Goal: Information Seeking & Learning: Compare options

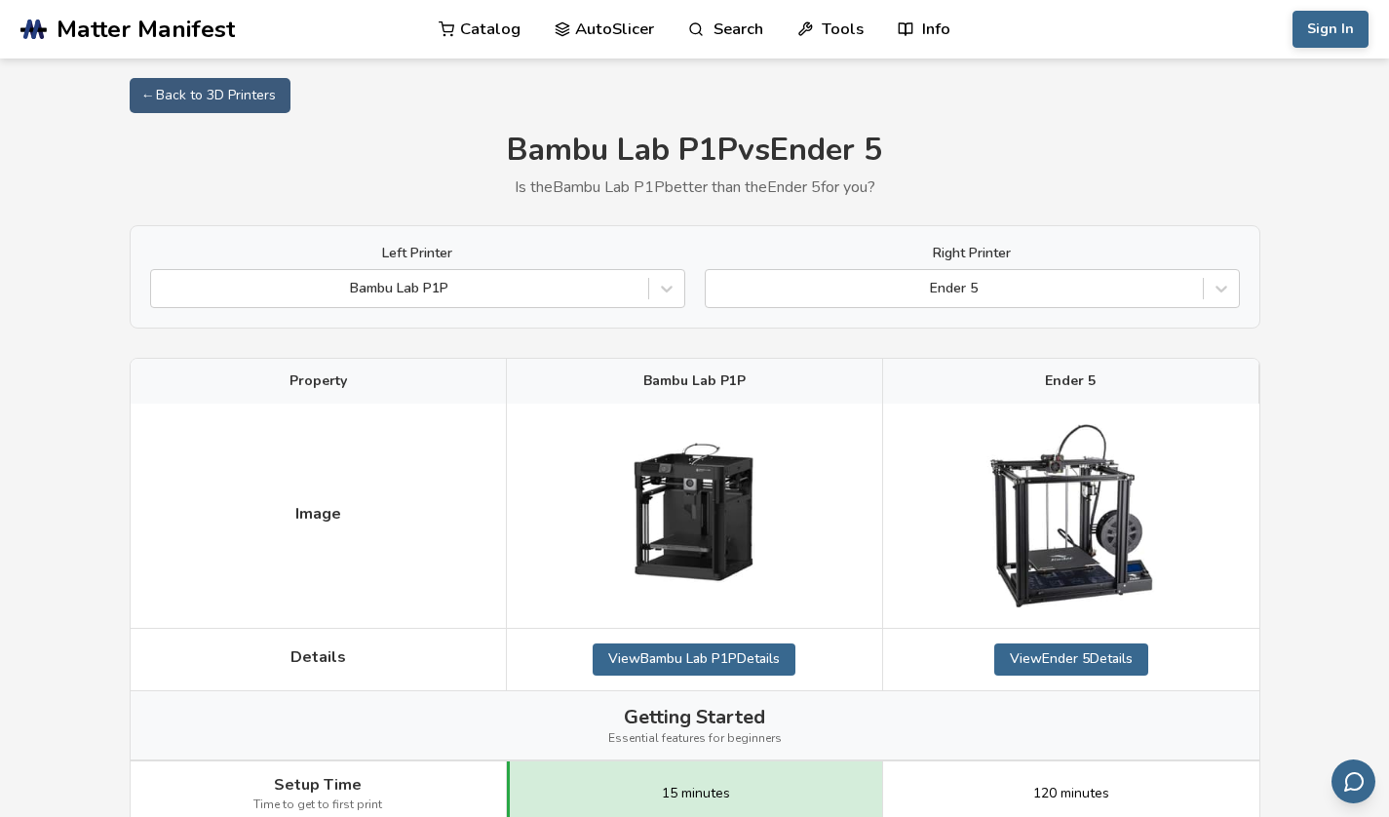
click at [819, 292] on div at bounding box center [953, 288] width 477 height 19
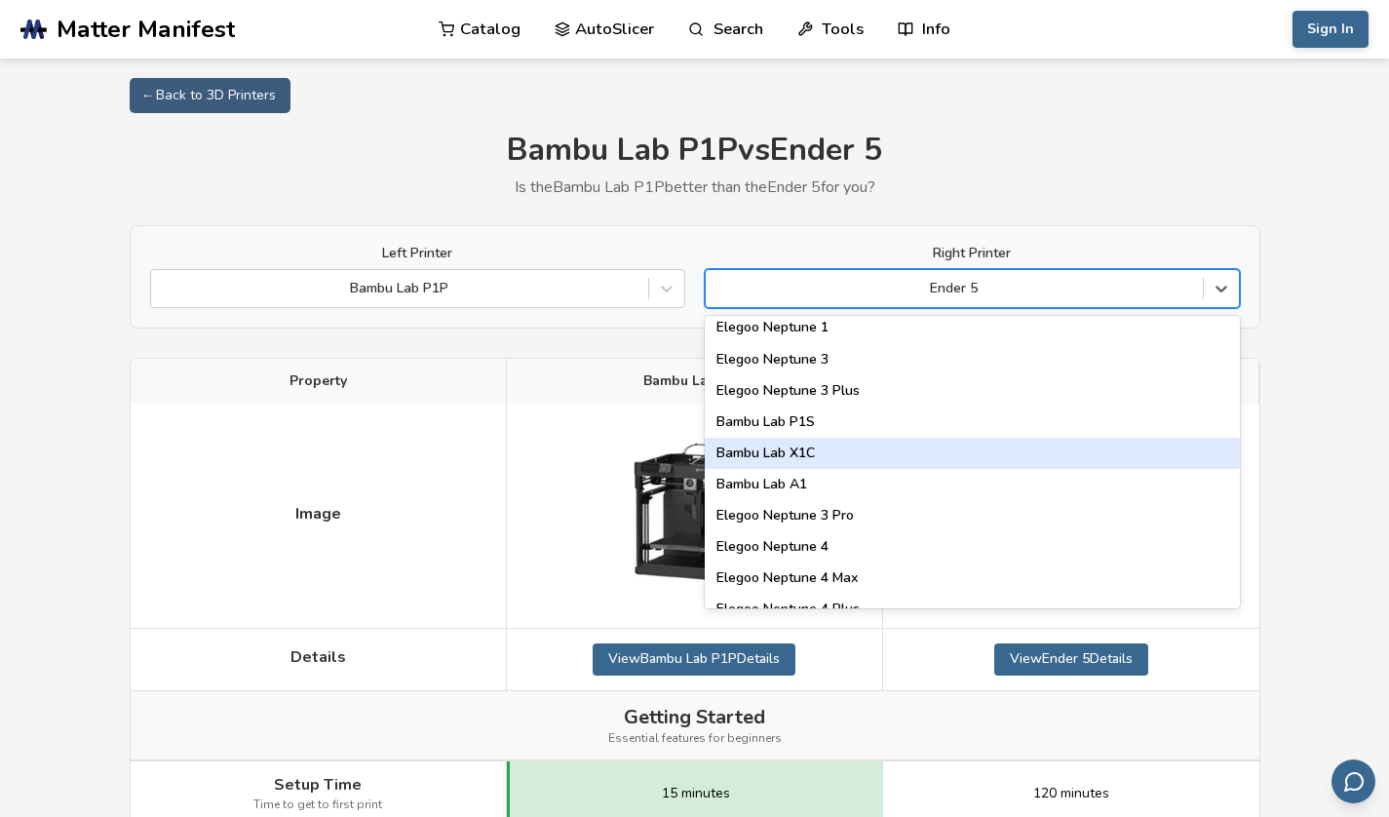
scroll to position [1353, 0]
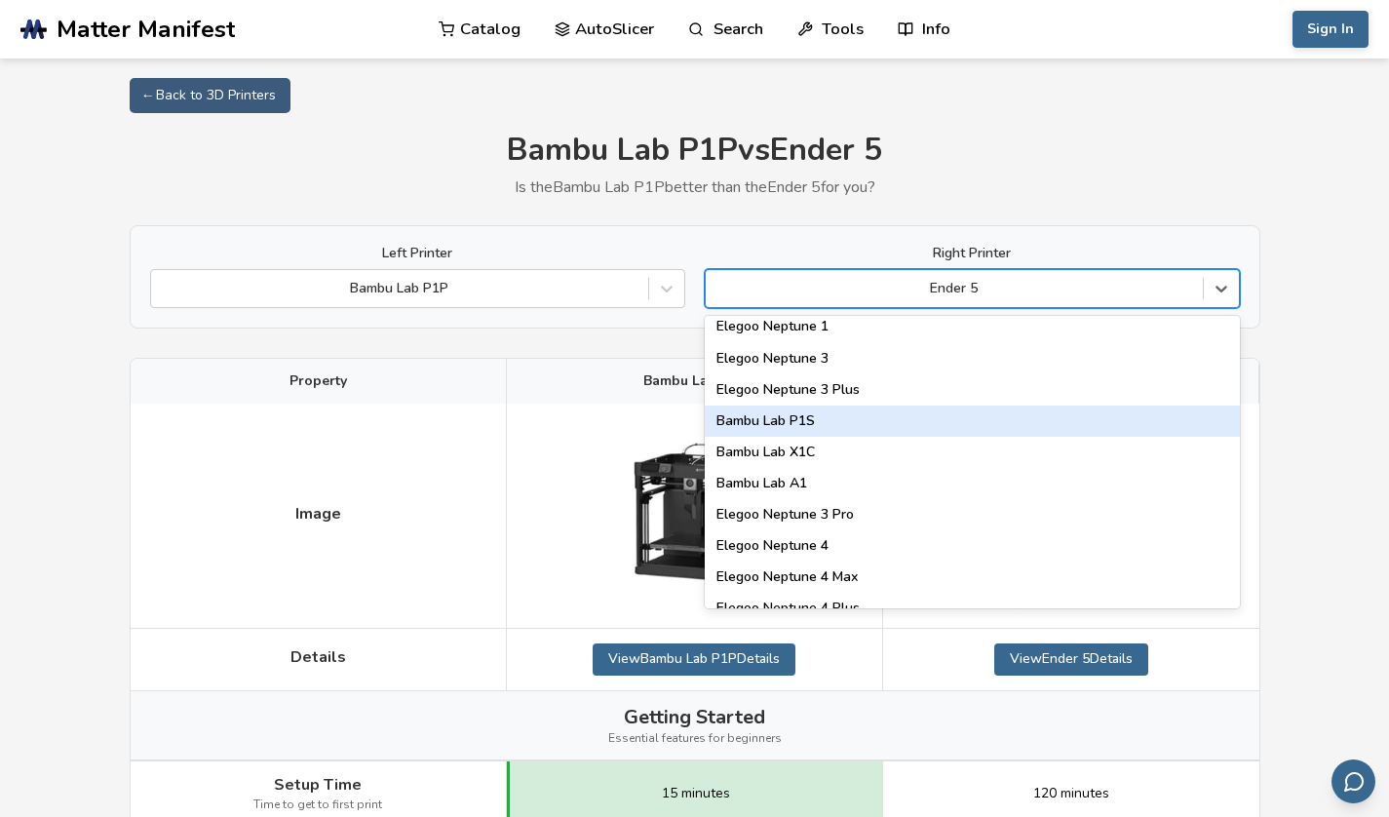
click at [805, 414] on div "Bambu Lab P1S" at bounding box center [971, 420] width 535 height 31
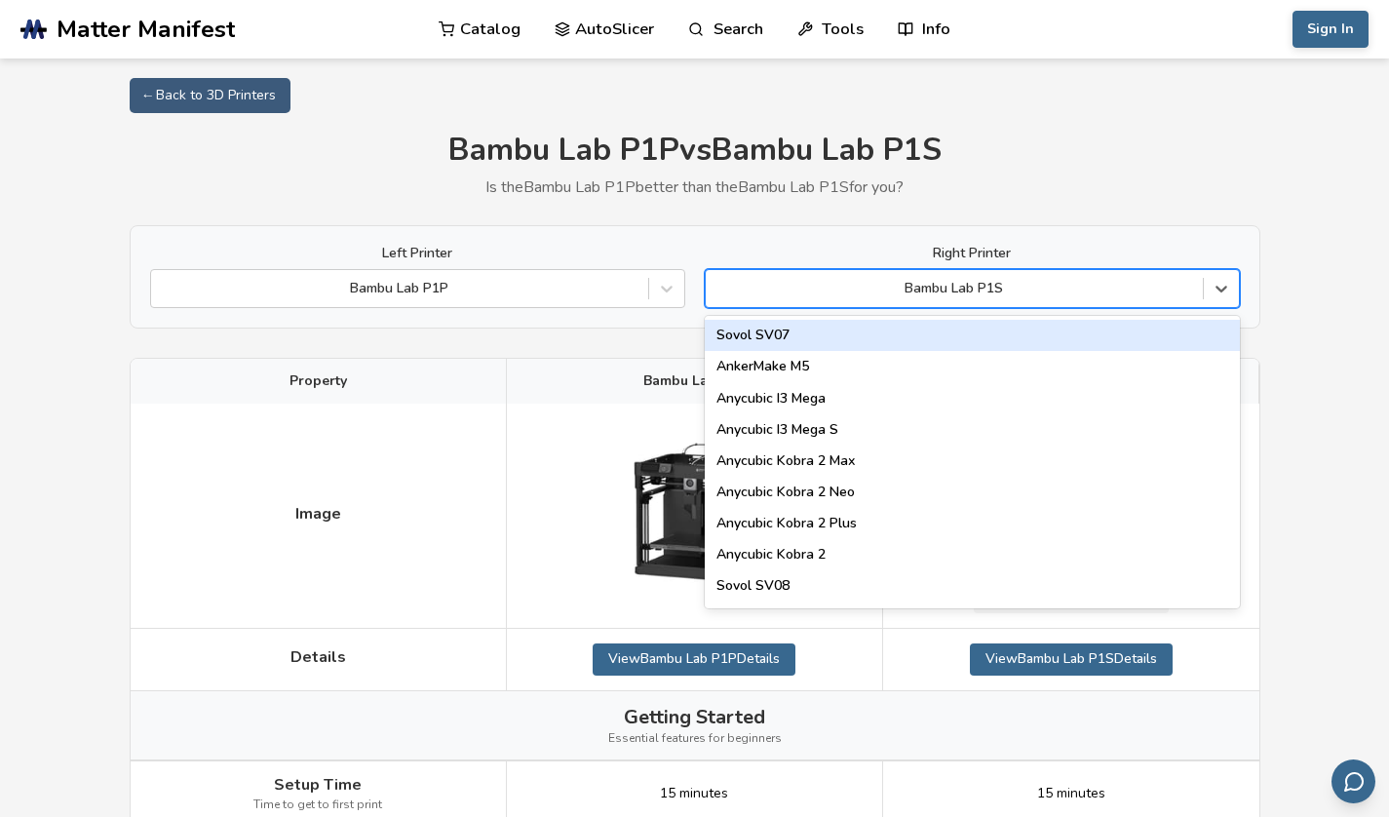
click at [990, 301] on div "Bambu Lab P1S" at bounding box center [953, 288] width 497 height 27
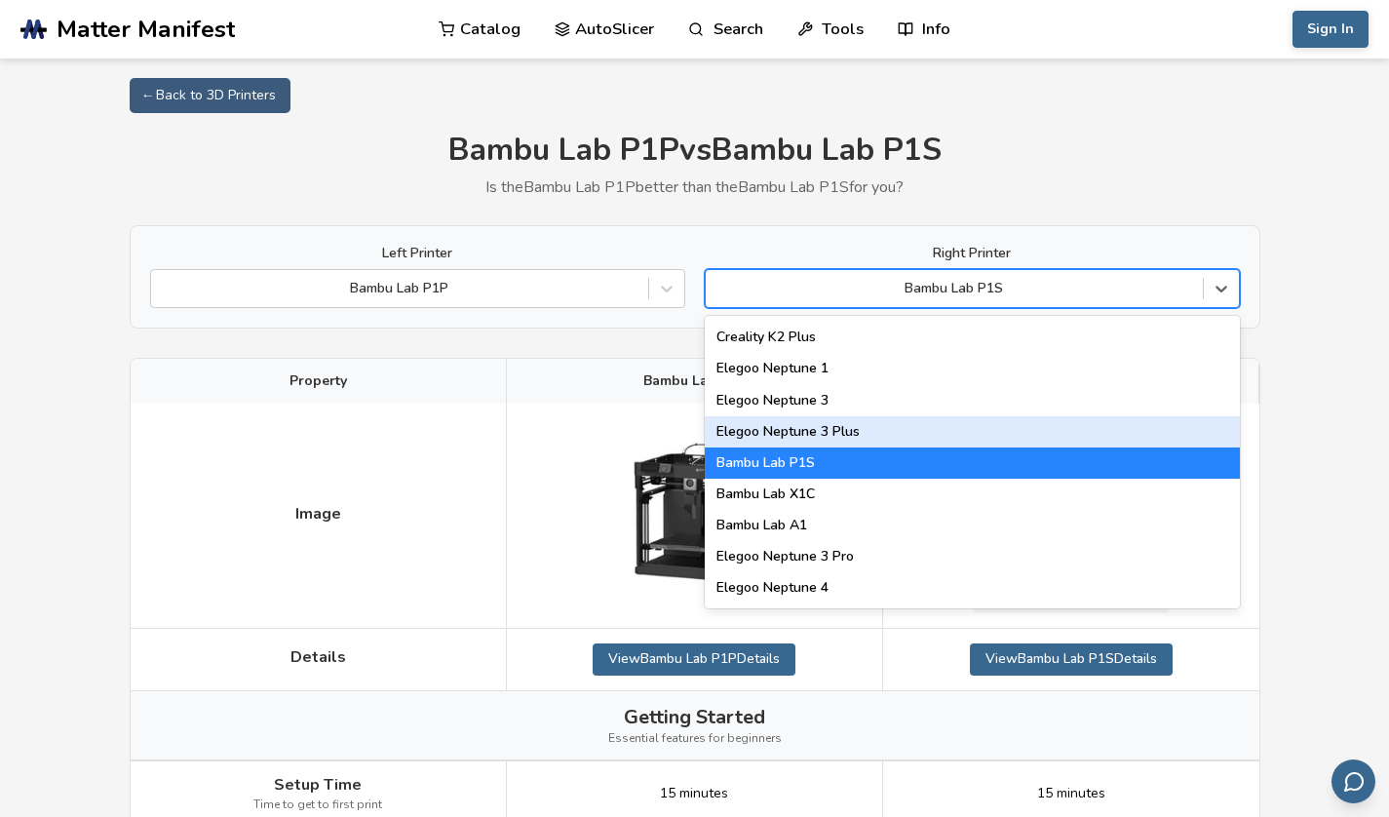
scroll to position [1313, 0]
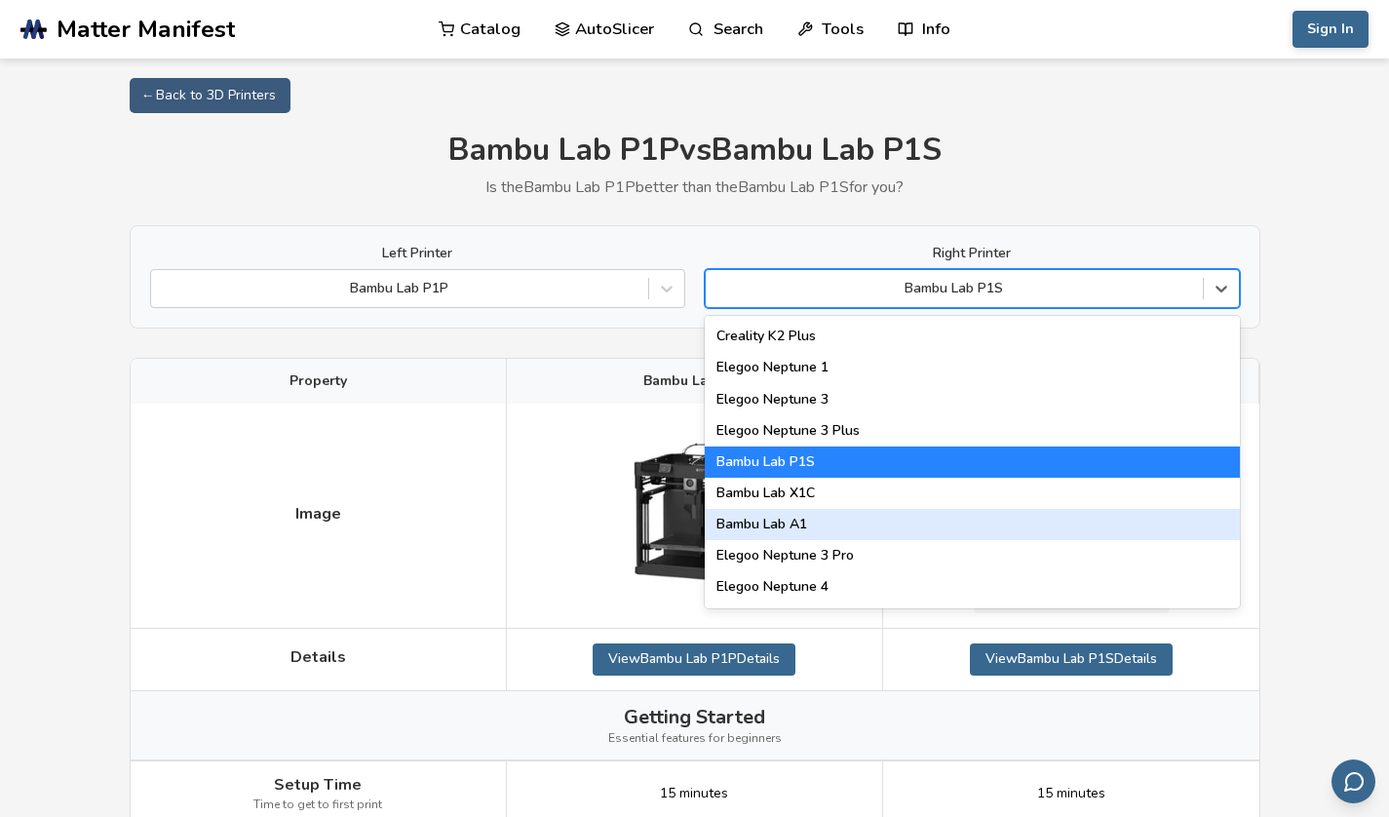
click at [921, 512] on div "Bambu Lab A1" at bounding box center [971, 524] width 535 height 31
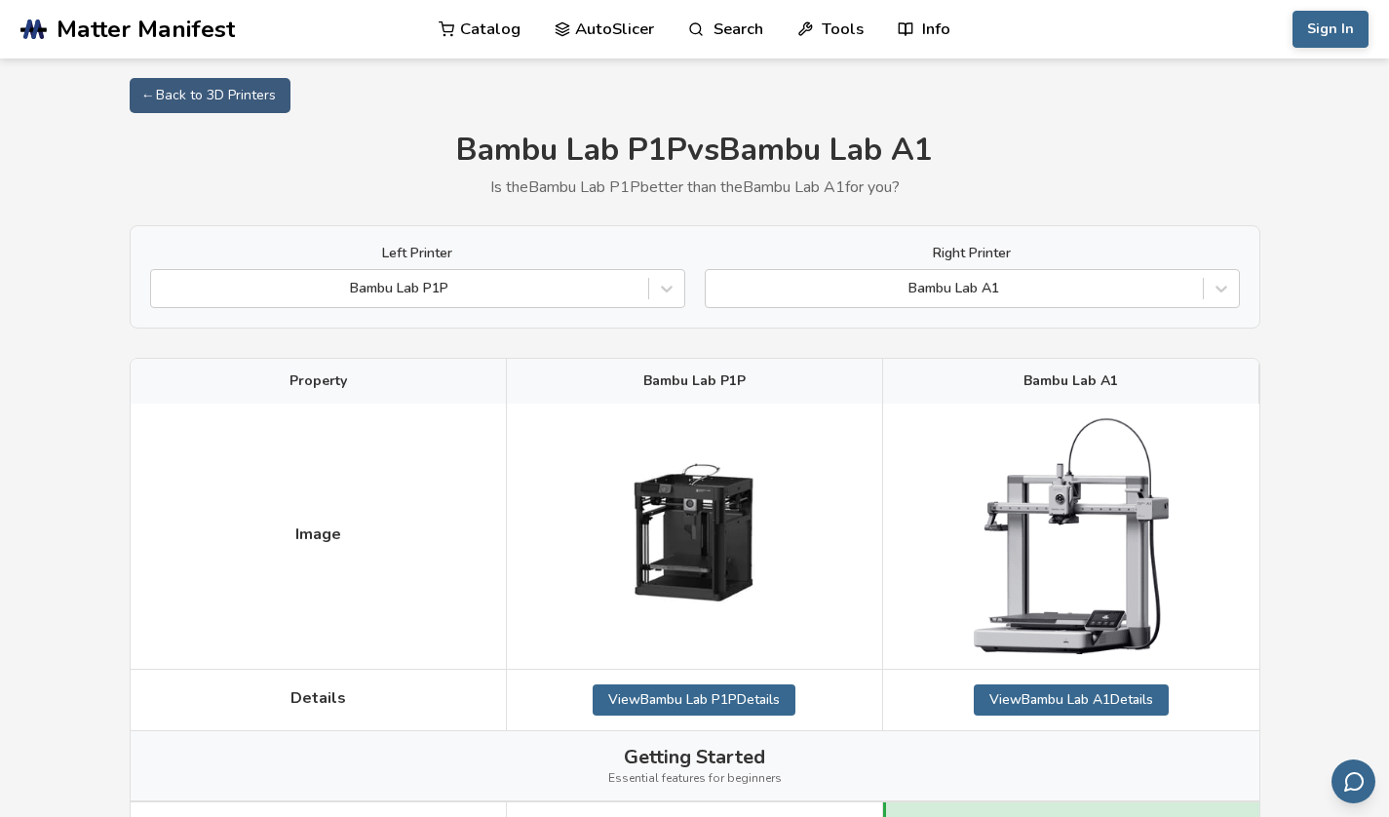
click at [1151, 299] on div "Bambu Lab A1" at bounding box center [953, 288] width 497 height 27
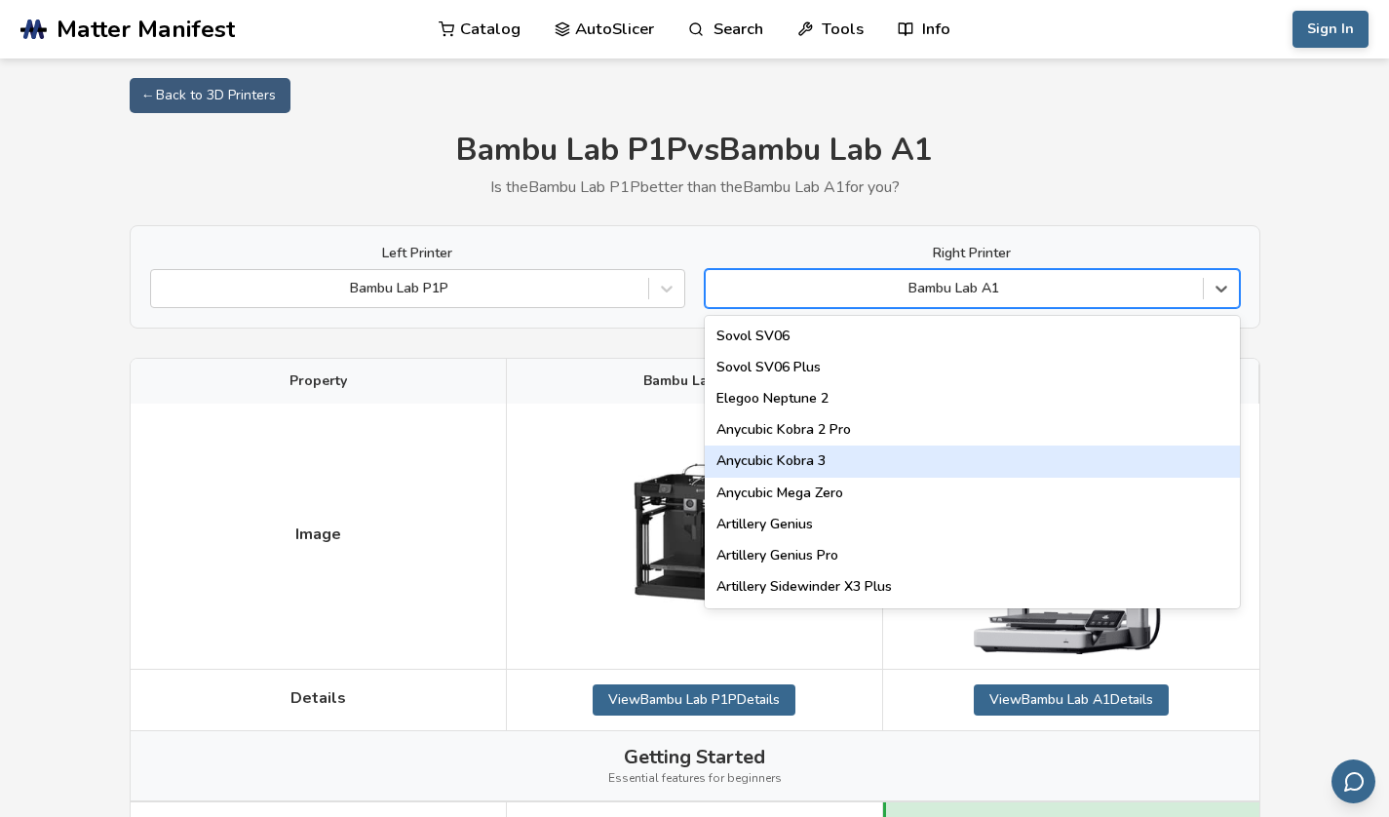
scroll to position [773, 0]
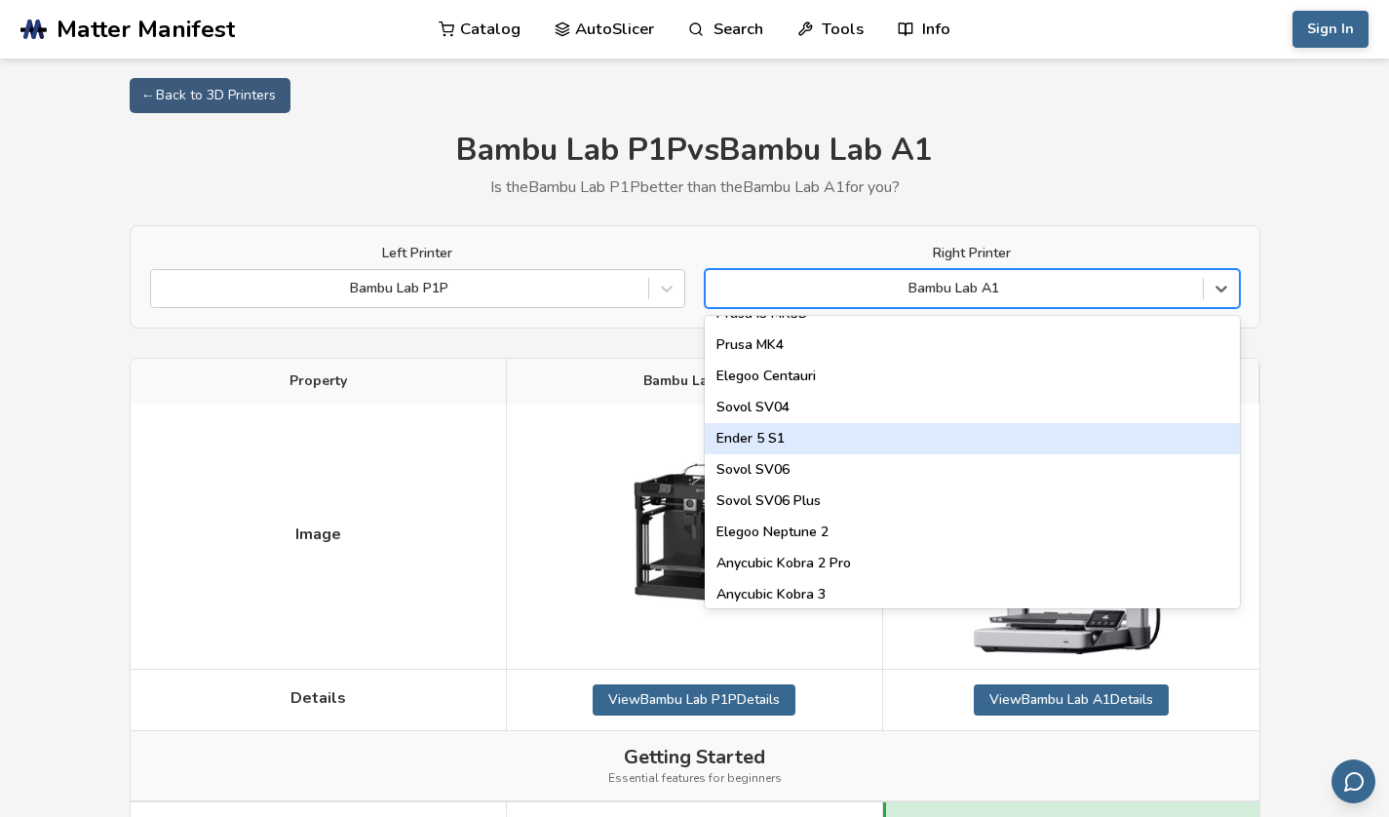
click at [925, 437] on div "Ender 5 S1" at bounding box center [971, 438] width 535 height 31
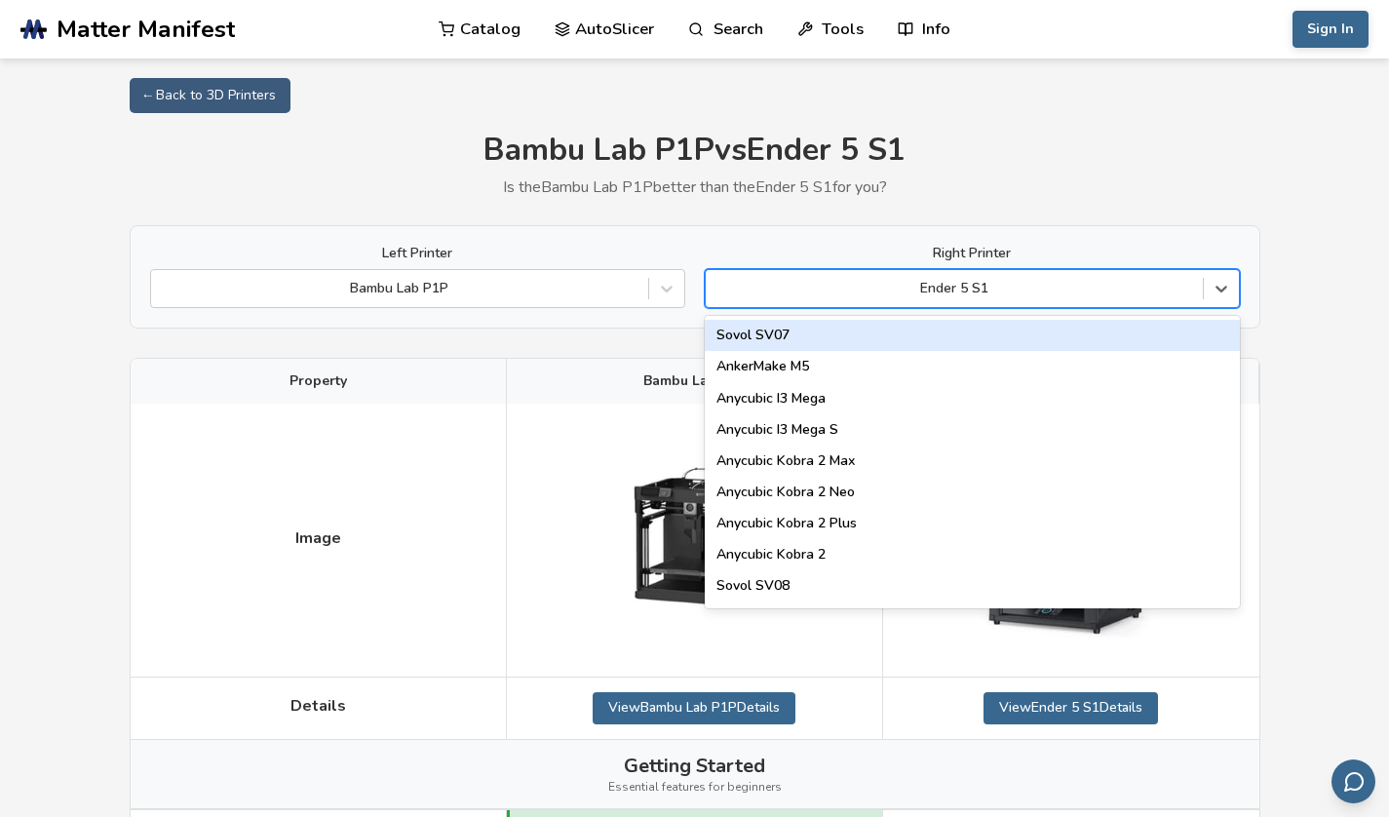
click at [992, 291] on div at bounding box center [953, 288] width 477 height 19
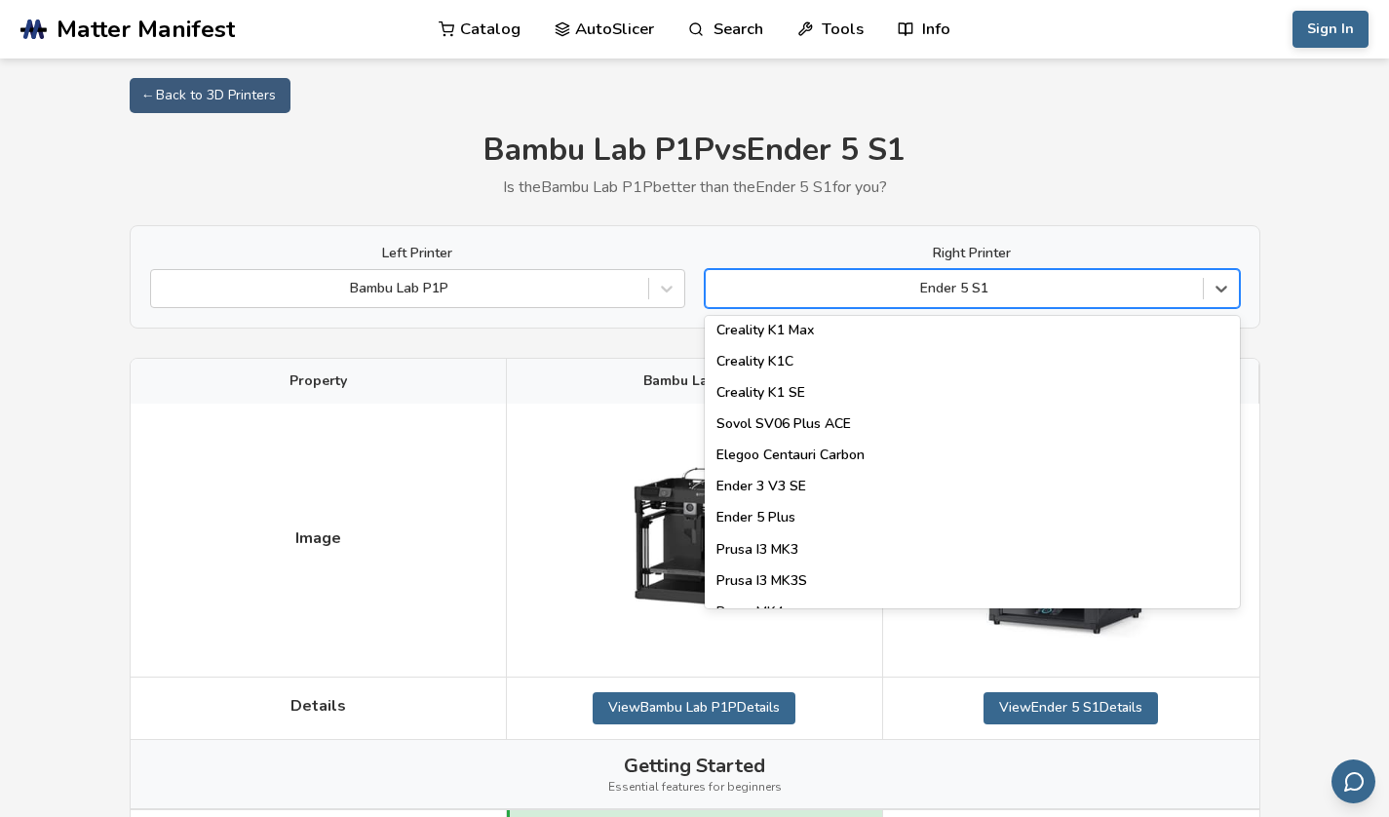
scroll to position [505, 0]
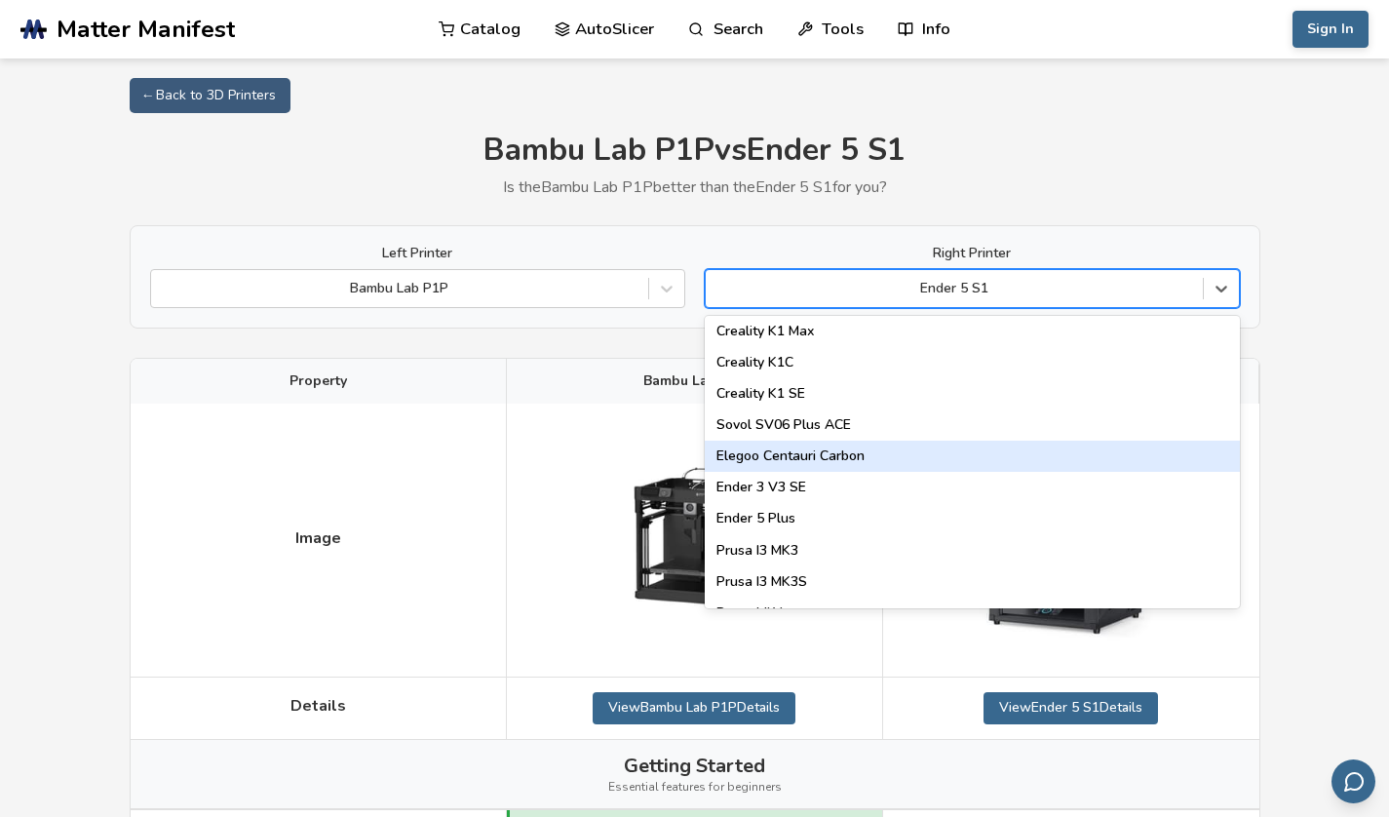
click at [863, 466] on div "Elegoo Centauri Carbon" at bounding box center [971, 455] width 535 height 31
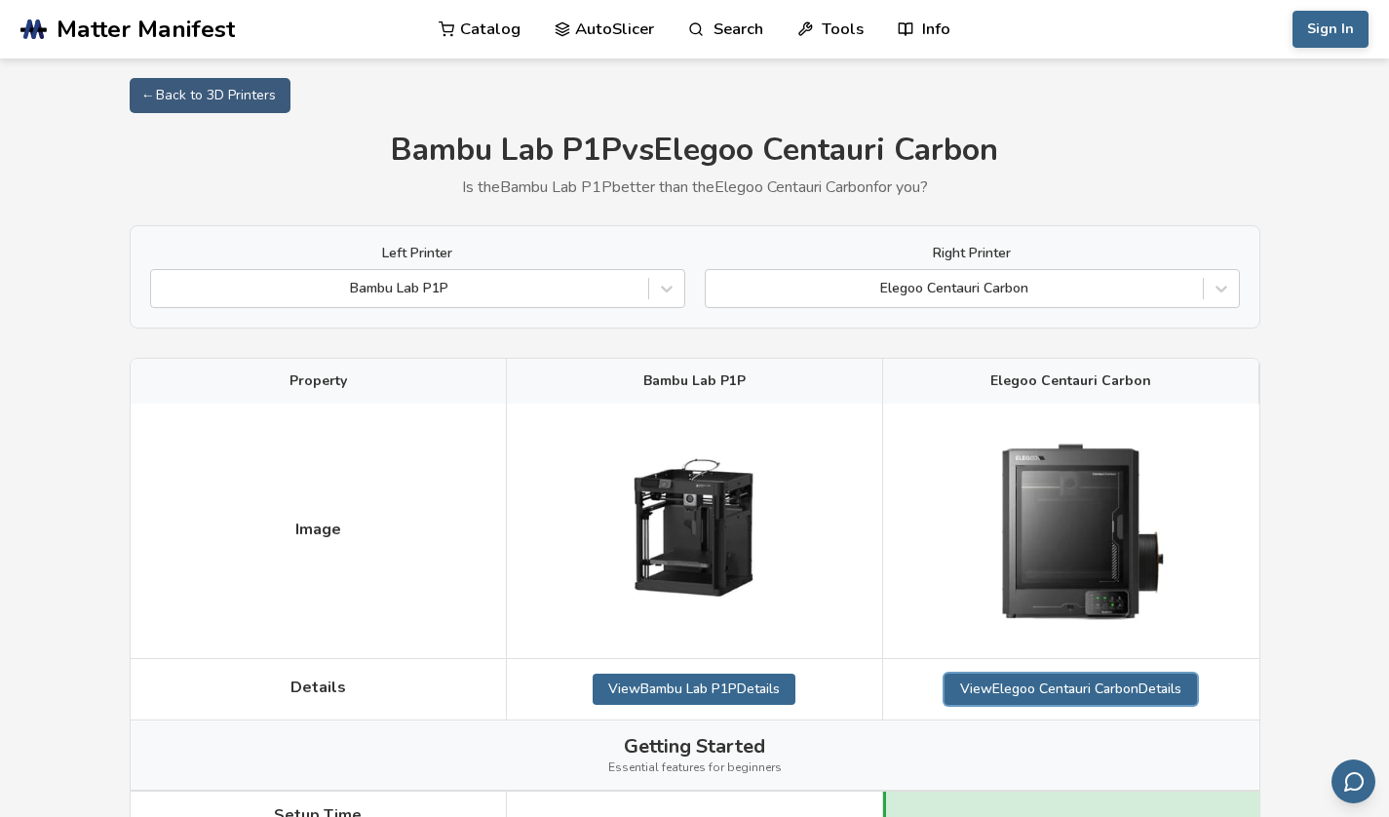
click at [1023, 673] on link "View Elegoo Centauri Carbon Details" at bounding box center [1070, 688] width 252 height 31
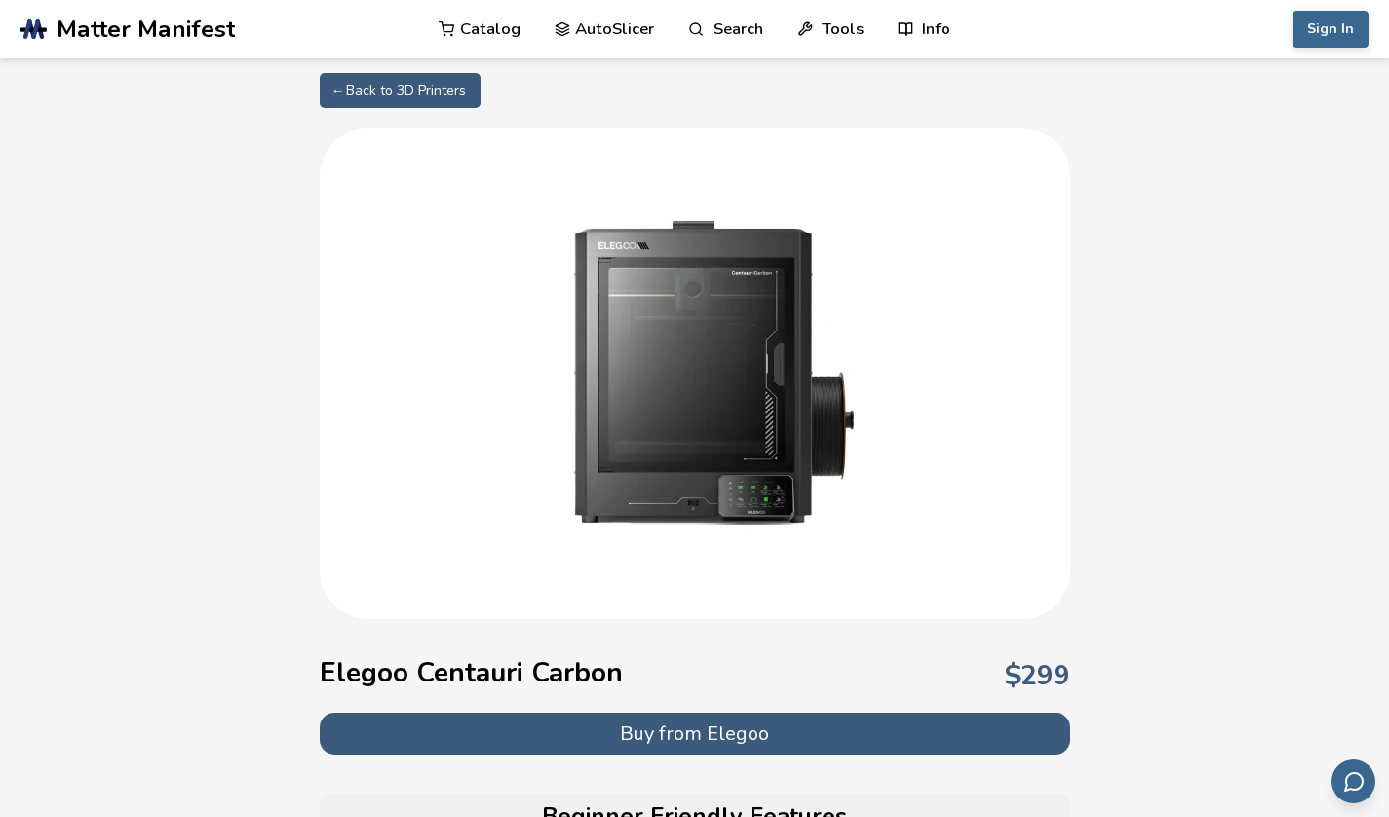
drag, startPoint x: 400, startPoint y: 72, endPoint x: 400, endPoint y: 84, distance: 11.7
click at [400, 84] on link "← Back to 3D Printers" at bounding box center [400, 90] width 161 height 35
select select "**********"
